Goal: Information Seeking & Learning: Check status

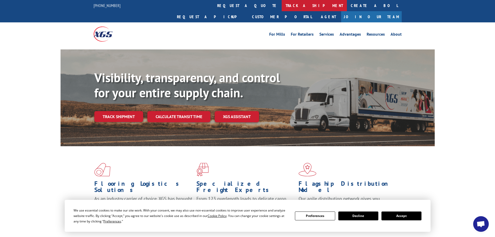
click at [282, 2] on link "track a shipment" at bounding box center [314, 5] width 65 height 11
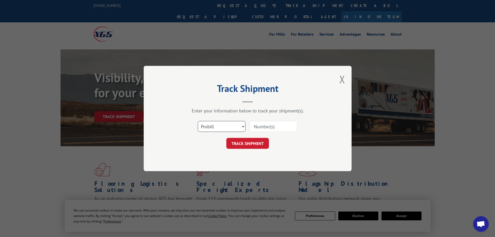
click at [222, 123] on select "Select category... Probill BOL PO" at bounding box center [222, 126] width 48 height 11
select select "bol"
click at [198, 121] on select "Select category... Probill BOL PO" at bounding box center [222, 126] width 48 height 11
click at [257, 124] on input at bounding box center [274, 126] width 48 height 11
paste input "857438"
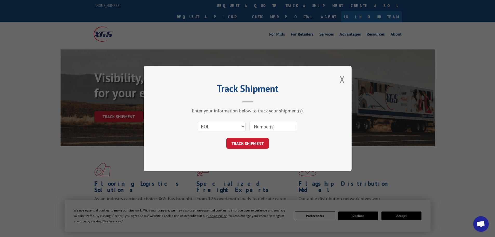
type input "857438"
click button "TRACK SHIPMENT" at bounding box center [247, 143] width 43 height 11
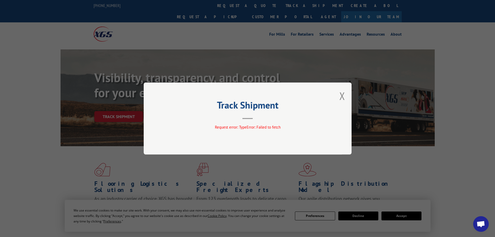
click at [346, 97] on div "Track Shipment Request error: TypeError: Failed to fetch" at bounding box center [248, 118] width 208 height 72
click at [342, 96] on button "Close modal" at bounding box center [342, 96] width 6 height 14
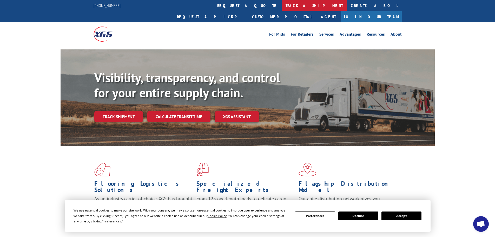
click at [282, 7] on link "track a shipment" at bounding box center [314, 5] width 65 height 11
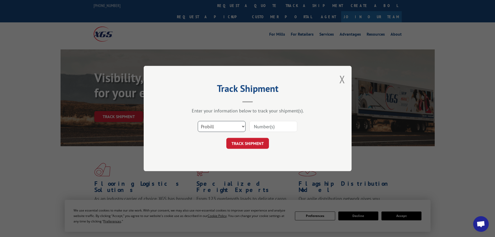
click at [233, 127] on select "Select category... Probill BOL PO" at bounding box center [222, 126] width 48 height 11
select select "po"
click at [198, 121] on select "Select category... Probill BOL PO" at bounding box center [222, 126] width 48 height 11
click at [263, 126] on input at bounding box center [274, 126] width 48 height 11
type input "046688"
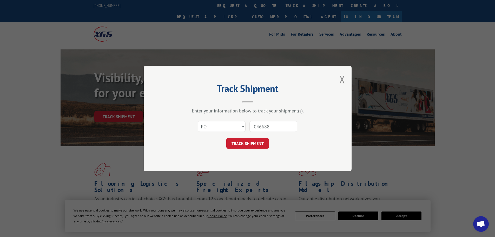
click button "TRACK SHIPMENT" at bounding box center [247, 143] width 43 height 11
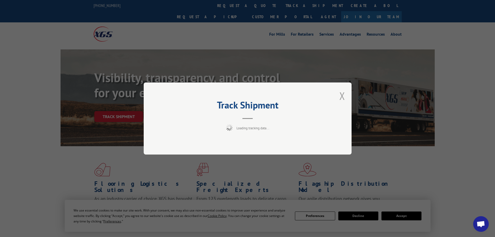
click at [341, 93] on button "Close modal" at bounding box center [342, 96] width 6 height 14
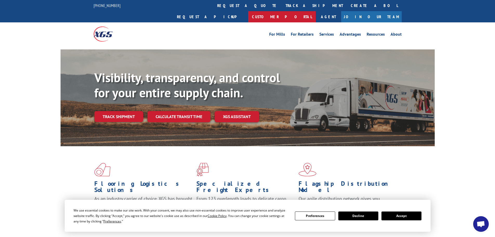
click at [316, 11] on link "Customer Portal" at bounding box center [282, 16] width 68 height 11
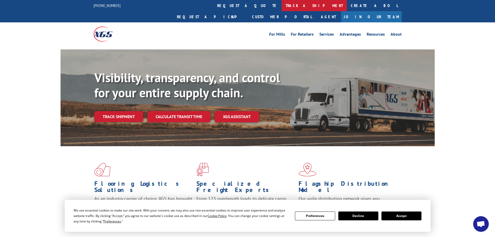
click at [282, 7] on link "track a shipment" at bounding box center [314, 5] width 65 height 11
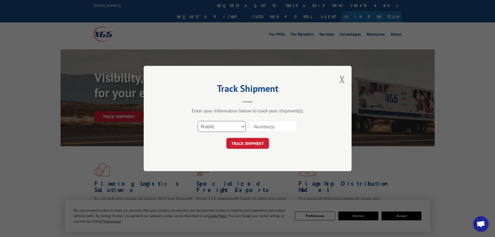
click at [232, 127] on select "Select category... Probill BOL PO" at bounding box center [222, 126] width 48 height 11
select select "bol"
click at [198, 121] on select "Select category... Probill BOL PO" at bounding box center [222, 126] width 48 height 11
click at [261, 126] on input at bounding box center [274, 126] width 48 height 11
paste input "857438"
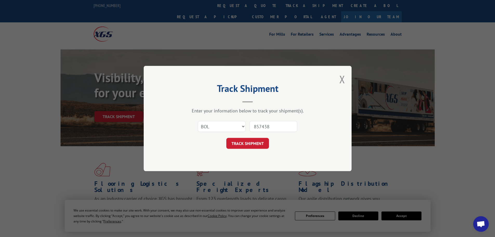
type input "857438"
drag, startPoint x: 258, startPoint y: 151, endPoint x: 256, endPoint y: 145, distance: 6.0
click at [257, 150] on div "Track Shipment Enter your information below to track your shipment(s). Select c…" at bounding box center [248, 118] width 208 height 105
click at [256, 145] on button "TRACK SHIPMENT" at bounding box center [247, 143] width 43 height 11
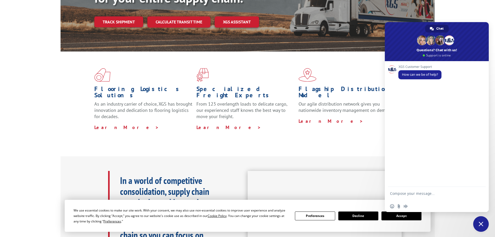
scroll to position [104, 0]
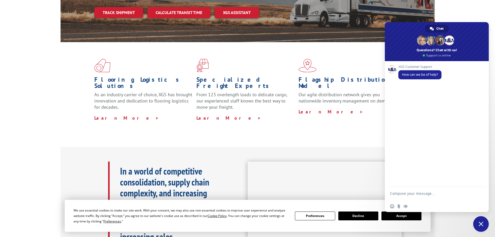
click at [394, 218] on button "Accept" at bounding box center [402, 215] width 40 height 9
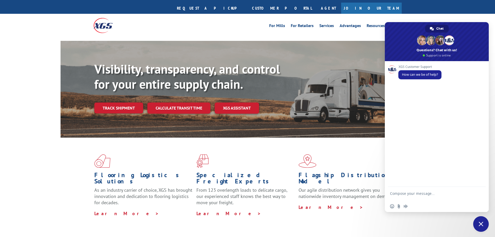
scroll to position [0, 0]
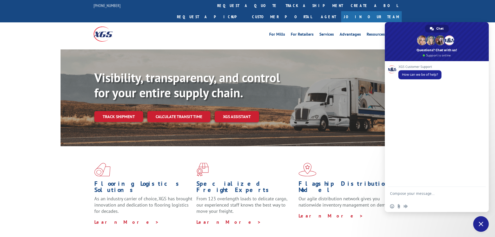
click at [474, 227] on span "Close chat" at bounding box center [481, 224] width 16 height 16
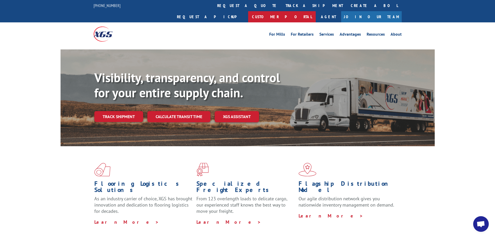
click at [316, 11] on link "Customer Portal" at bounding box center [282, 16] width 68 height 11
